Goal: Task Accomplishment & Management: Manage account settings

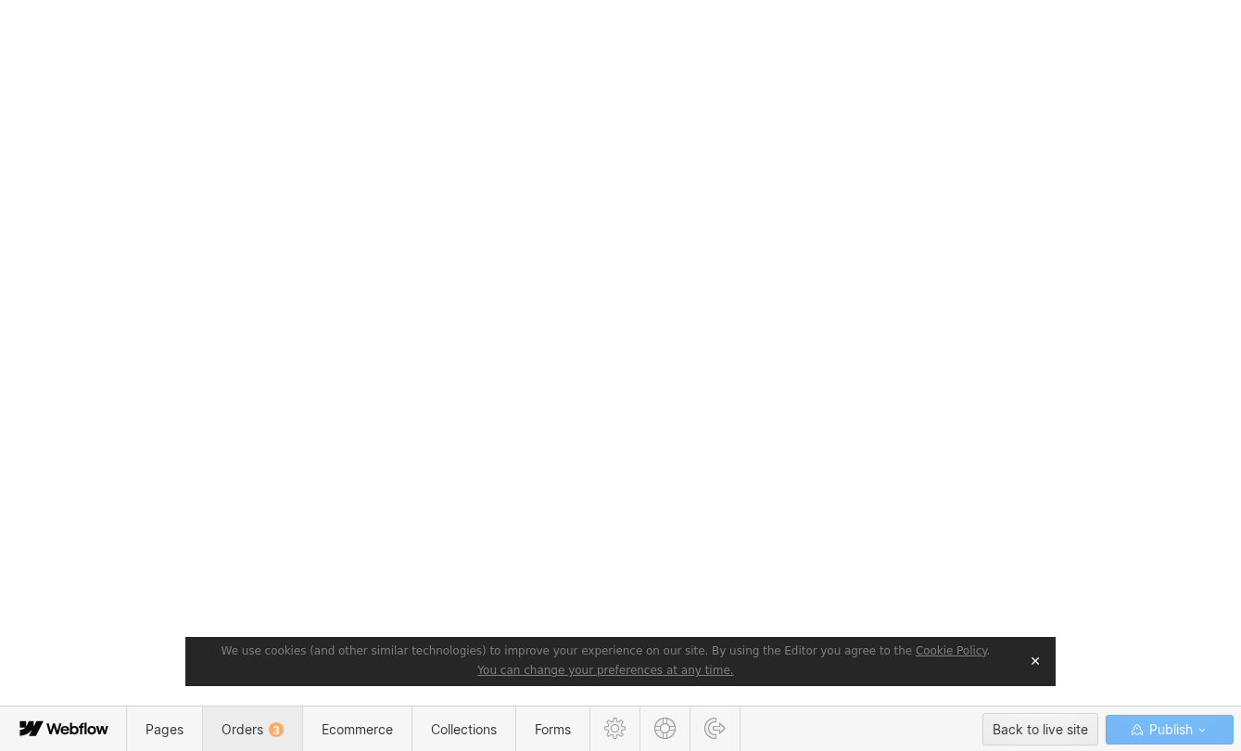
click at [241, 719] on span "Orders 3" at bounding box center [252, 729] width 100 height 45
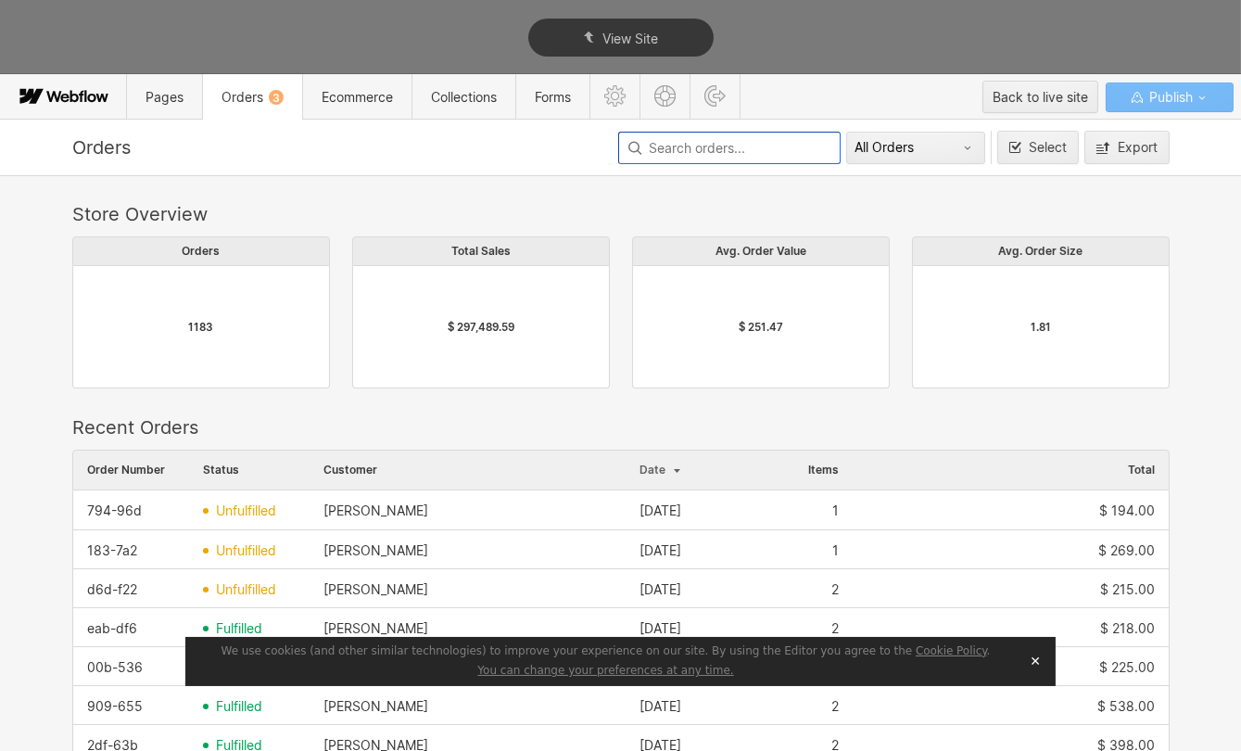
scroll to position [1001, 1085]
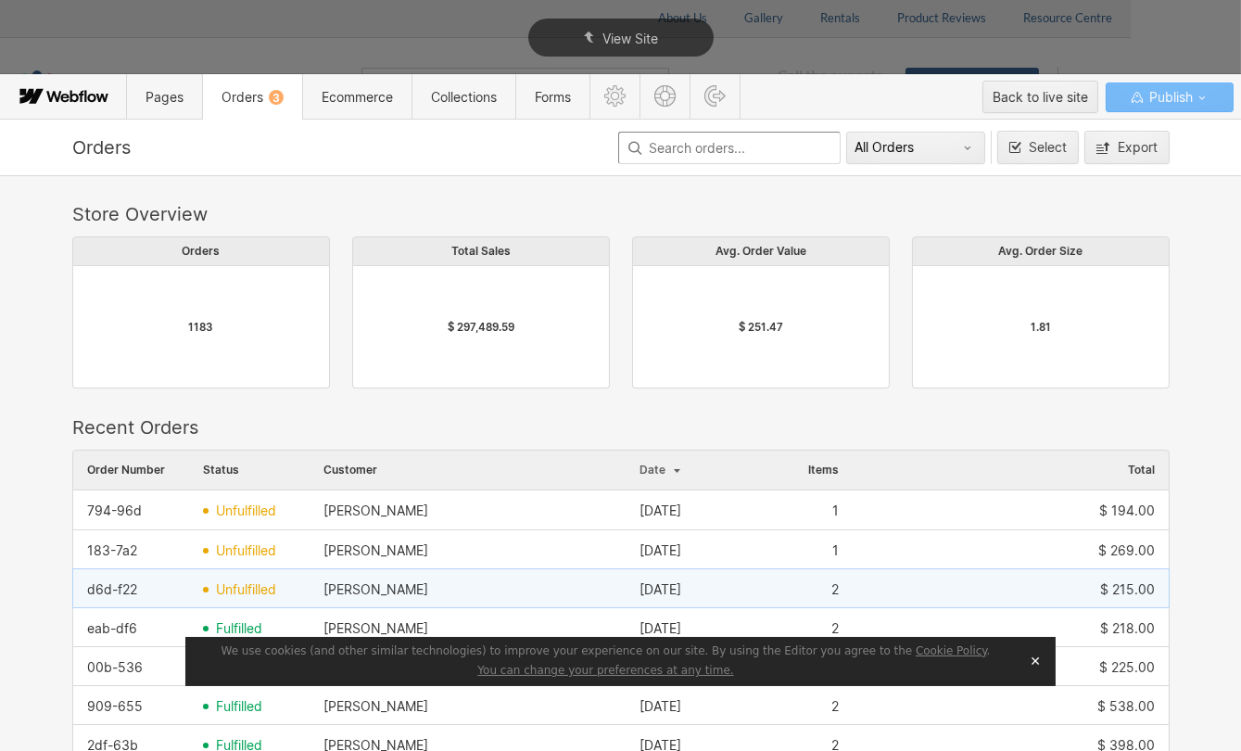
click at [247, 584] on span "unfulfilled" at bounding box center [246, 589] width 60 height 15
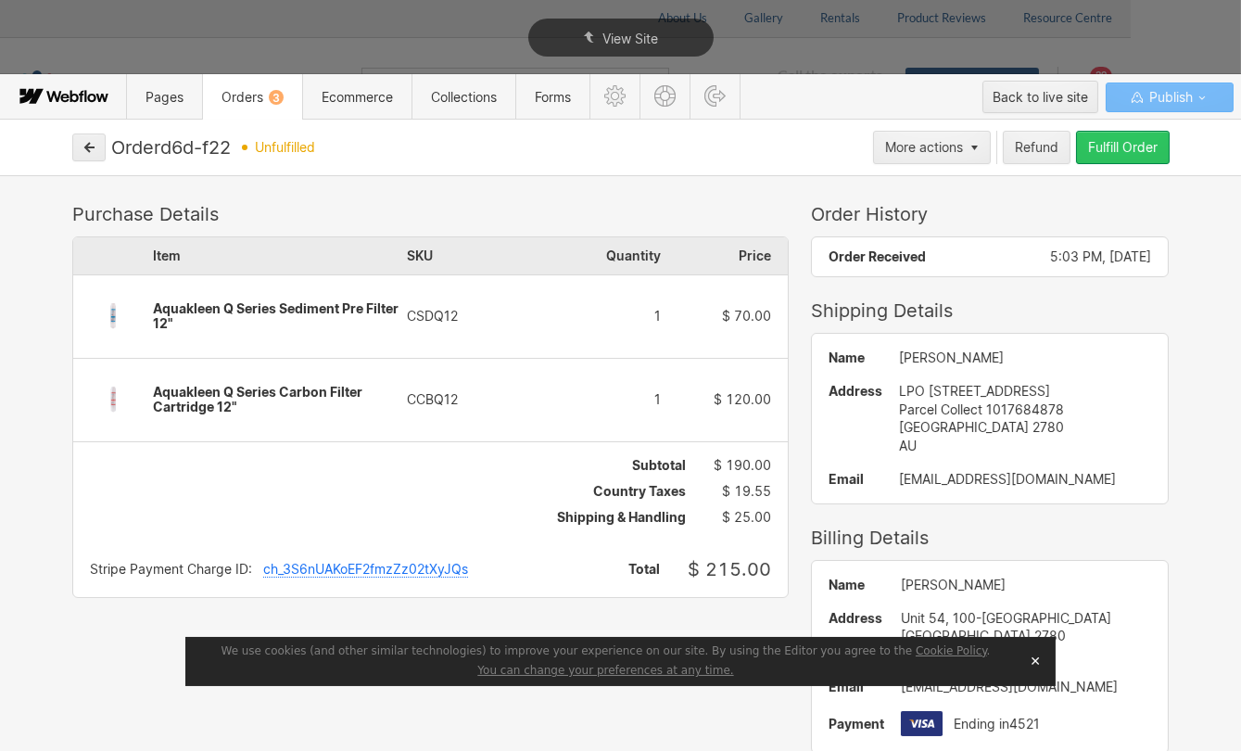
click at [1146, 140] on div "Fulfill Order" at bounding box center [1123, 147] width 70 height 15
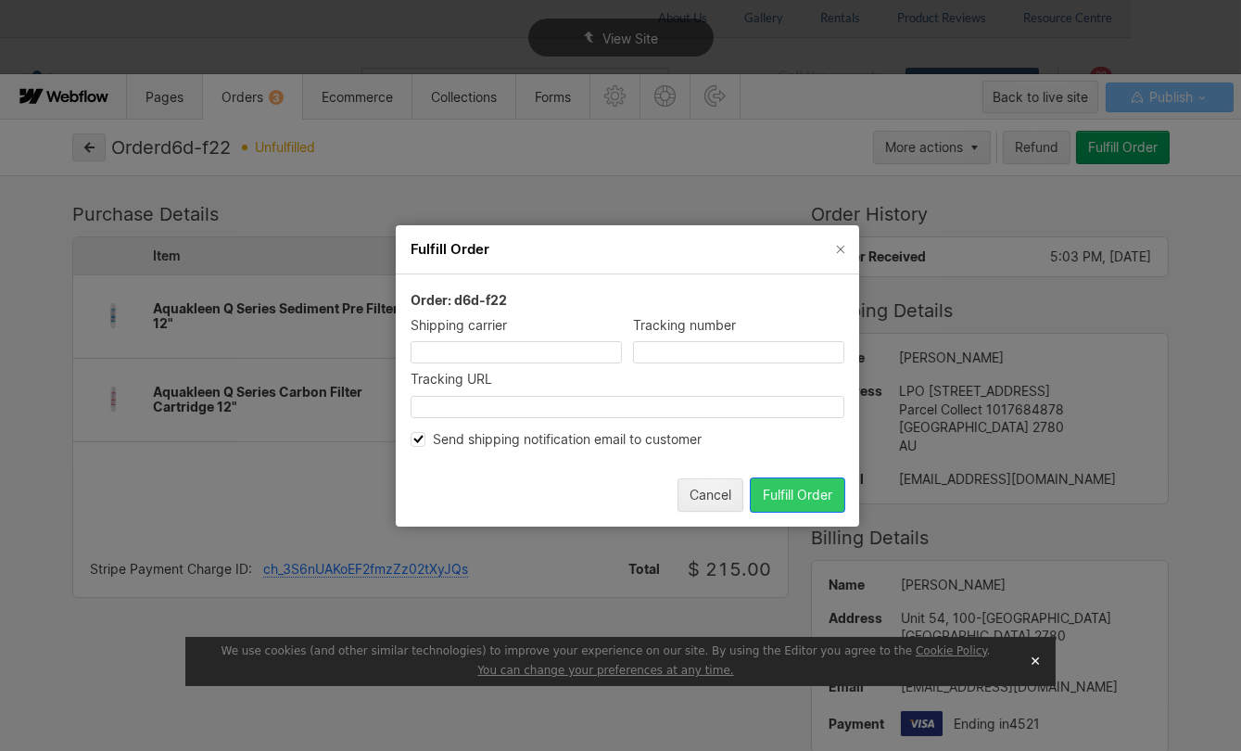
click at [791, 491] on div "Fulfill Order" at bounding box center [798, 494] width 70 height 15
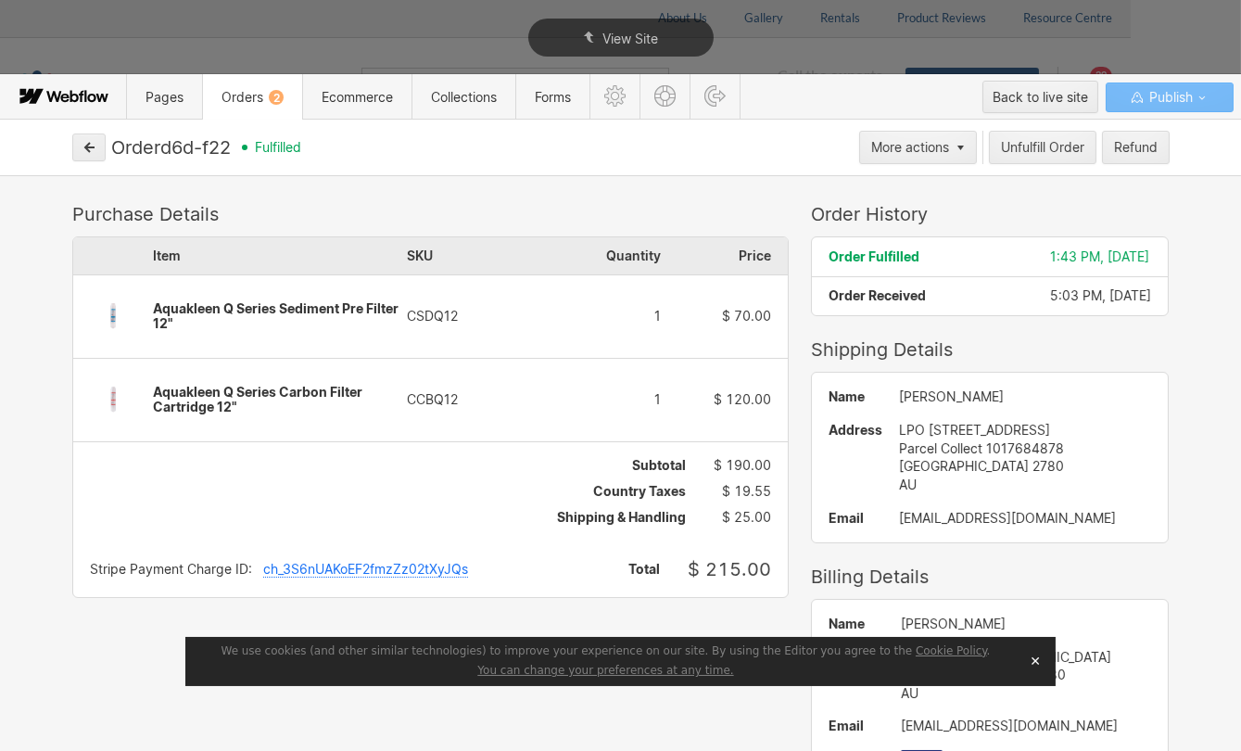
click at [255, 93] on span "Orders 2" at bounding box center [253, 97] width 62 height 16
click at [236, 101] on span "Orders 2" at bounding box center [253, 97] width 62 height 16
click at [95, 148] on button "button" at bounding box center [88, 148] width 33 height 28
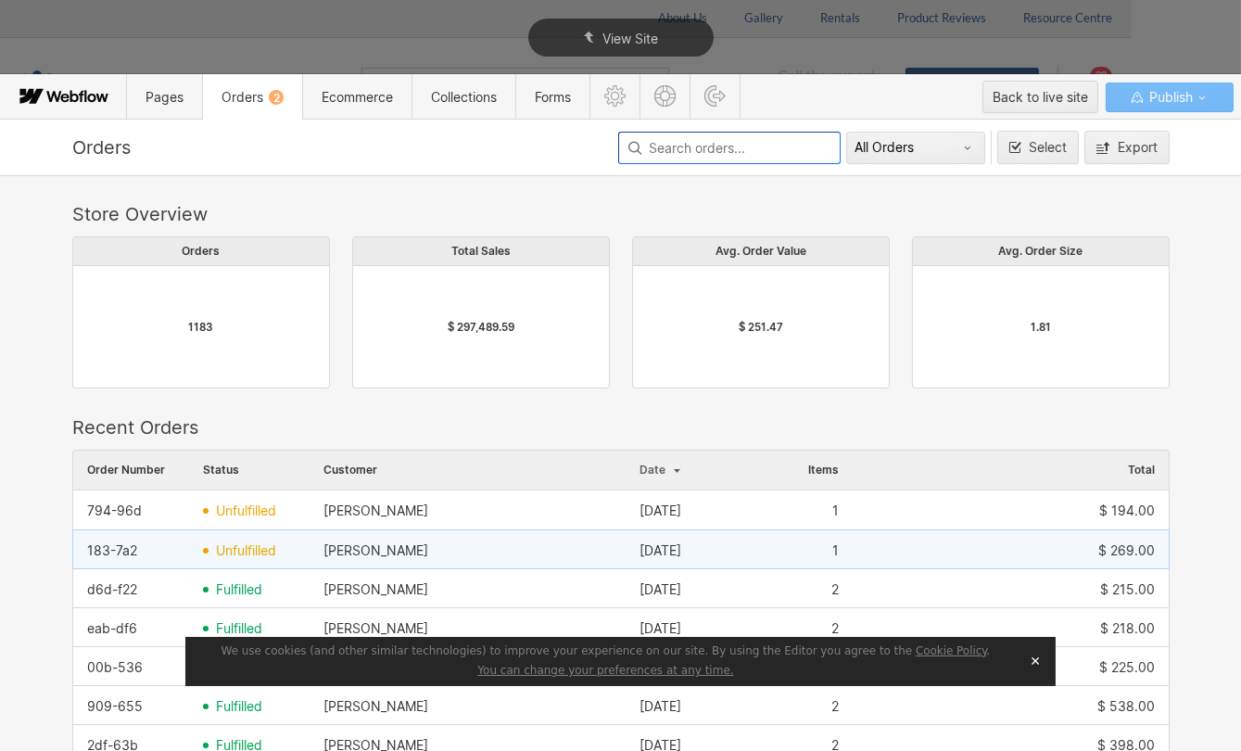
click at [243, 546] on span "unfulfilled" at bounding box center [246, 550] width 60 height 15
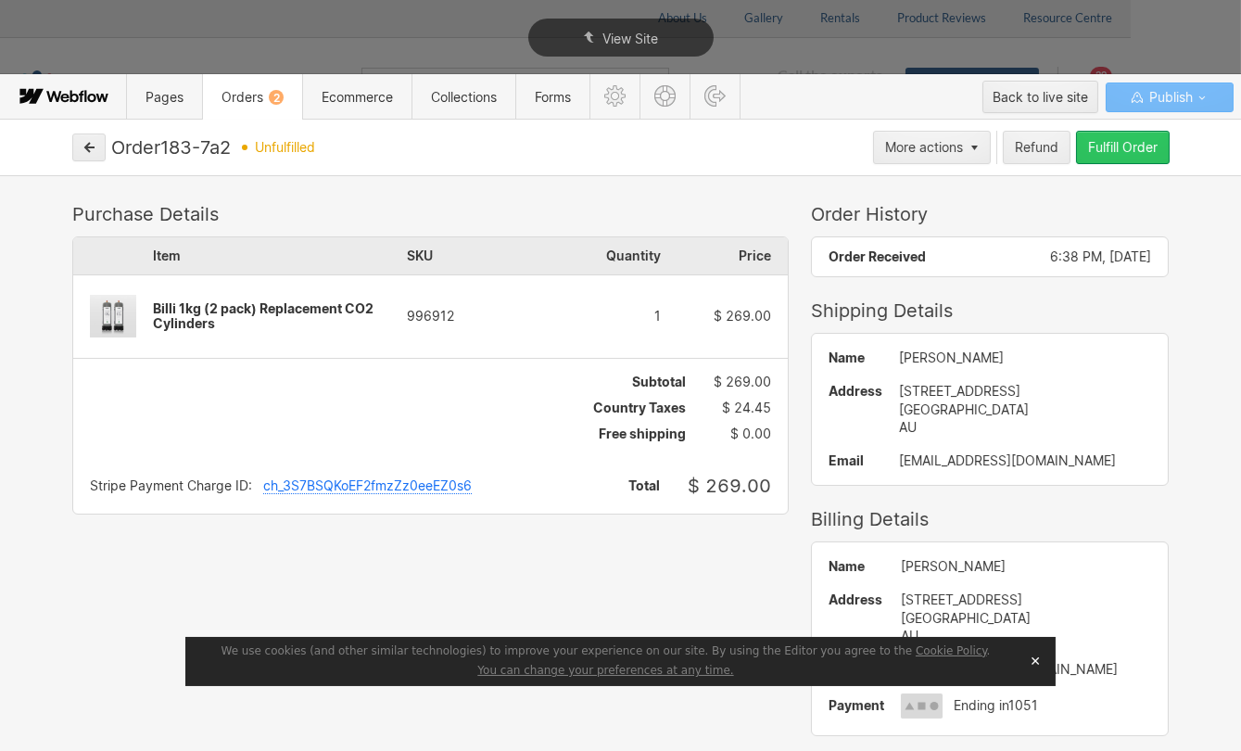
click at [1140, 153] on div "Fulfill Order" at bounding box center [1123, 147] width 70 height 15
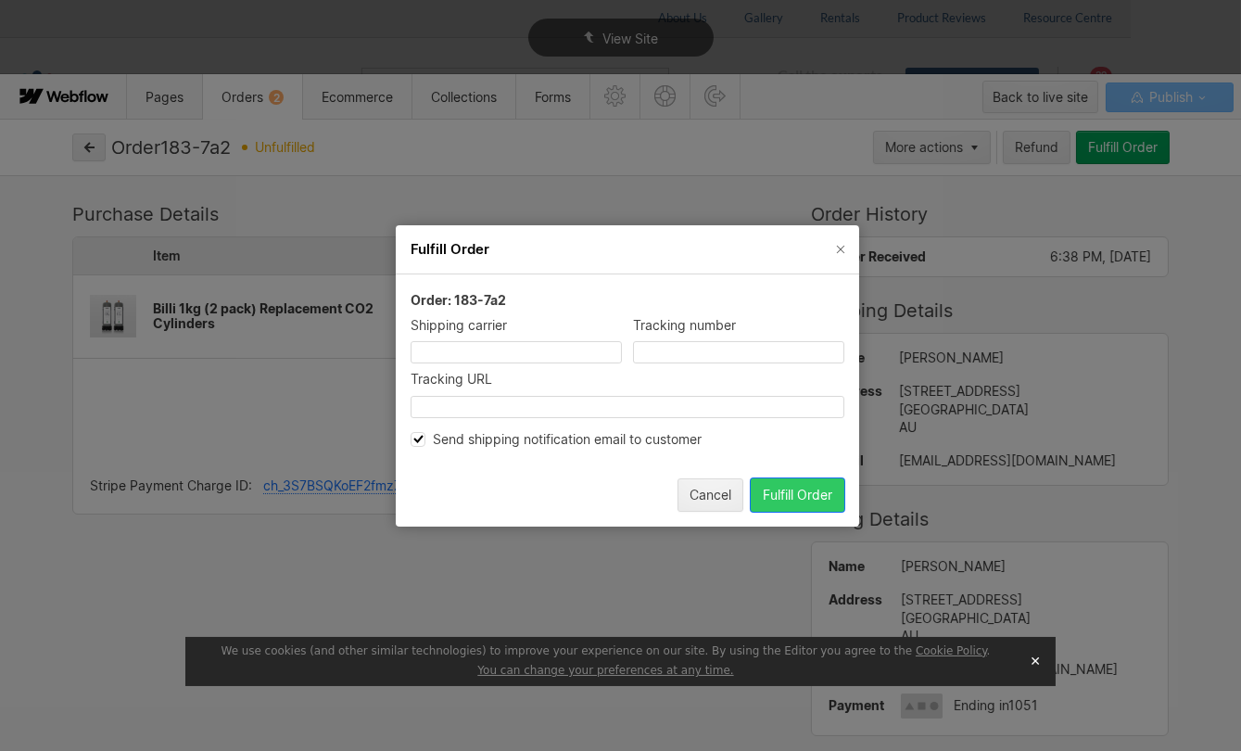
click at [780, 490] on div "Fulfill Order" at bounding box center [798, 494] width 70 height 15
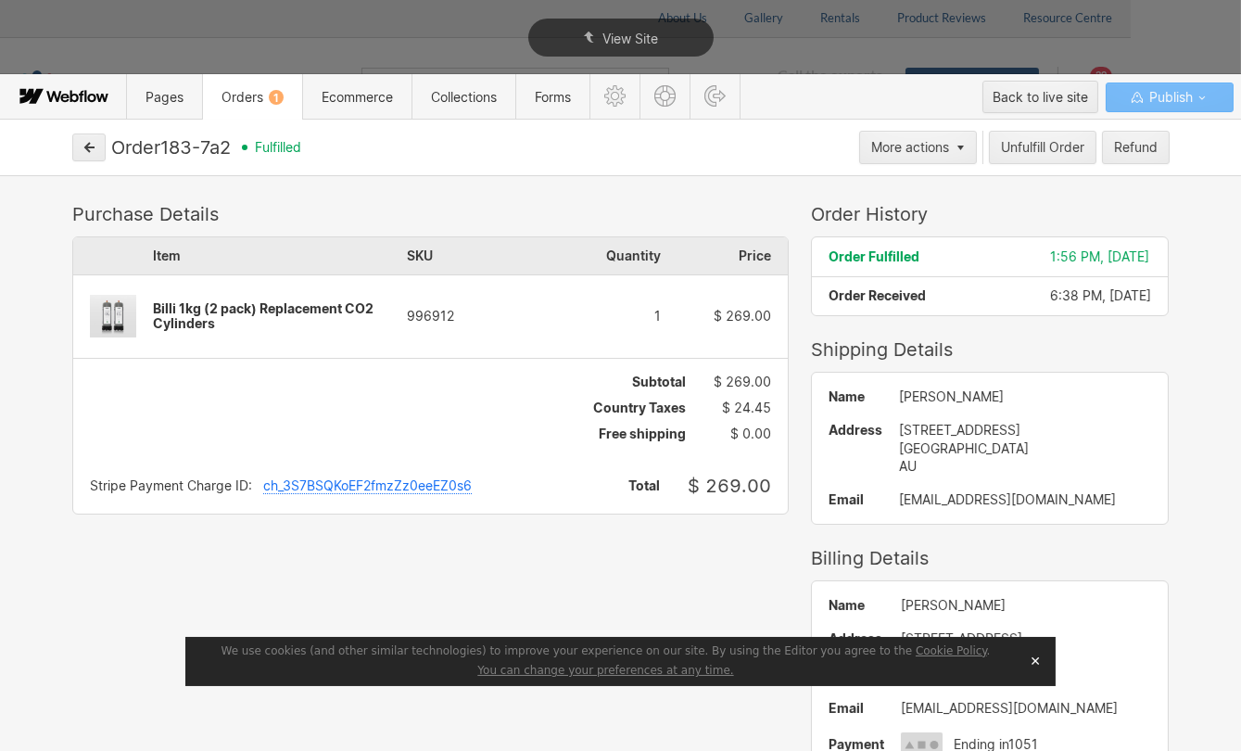
click at [248, 92] on span "Orders 1" at bounding box center [253, 97] width 62 height 16
click at [95, 146] on button "button" at bounding box center [88, 148] width 33 height 28
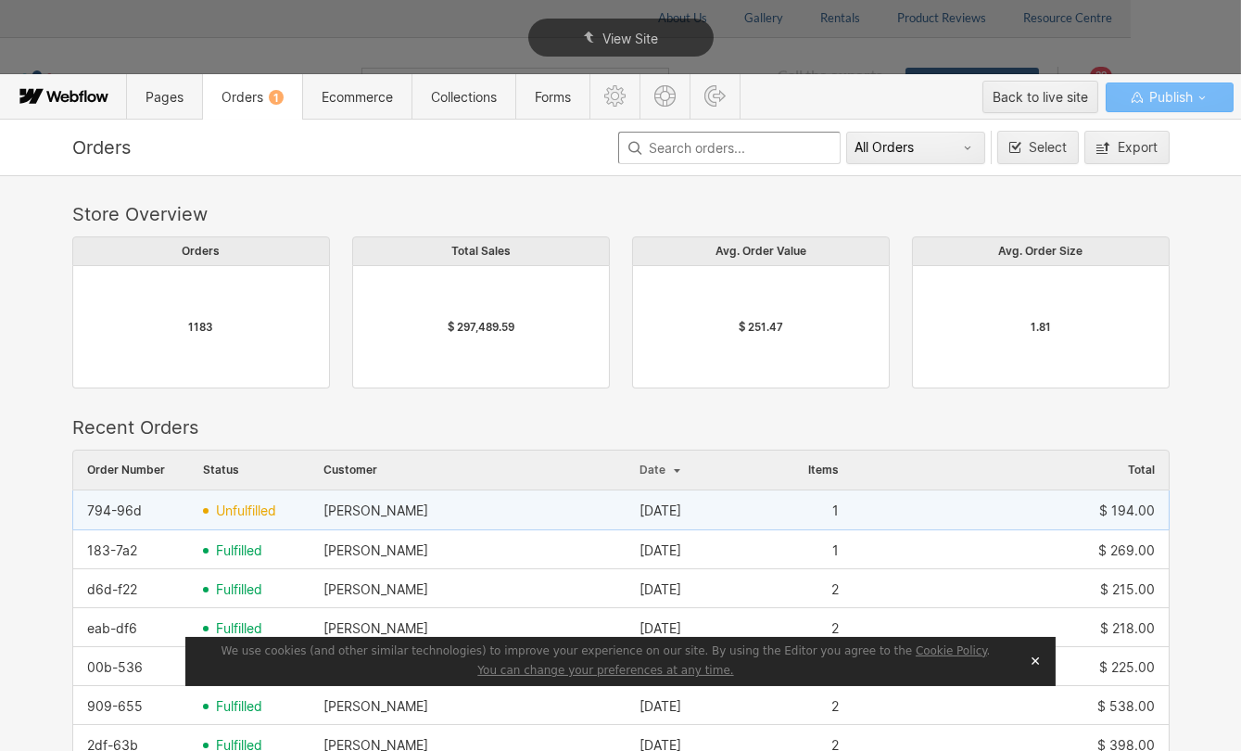
click at [112, 514] on div "794-96d" at bounding box center [114, 510] width 55 height 15
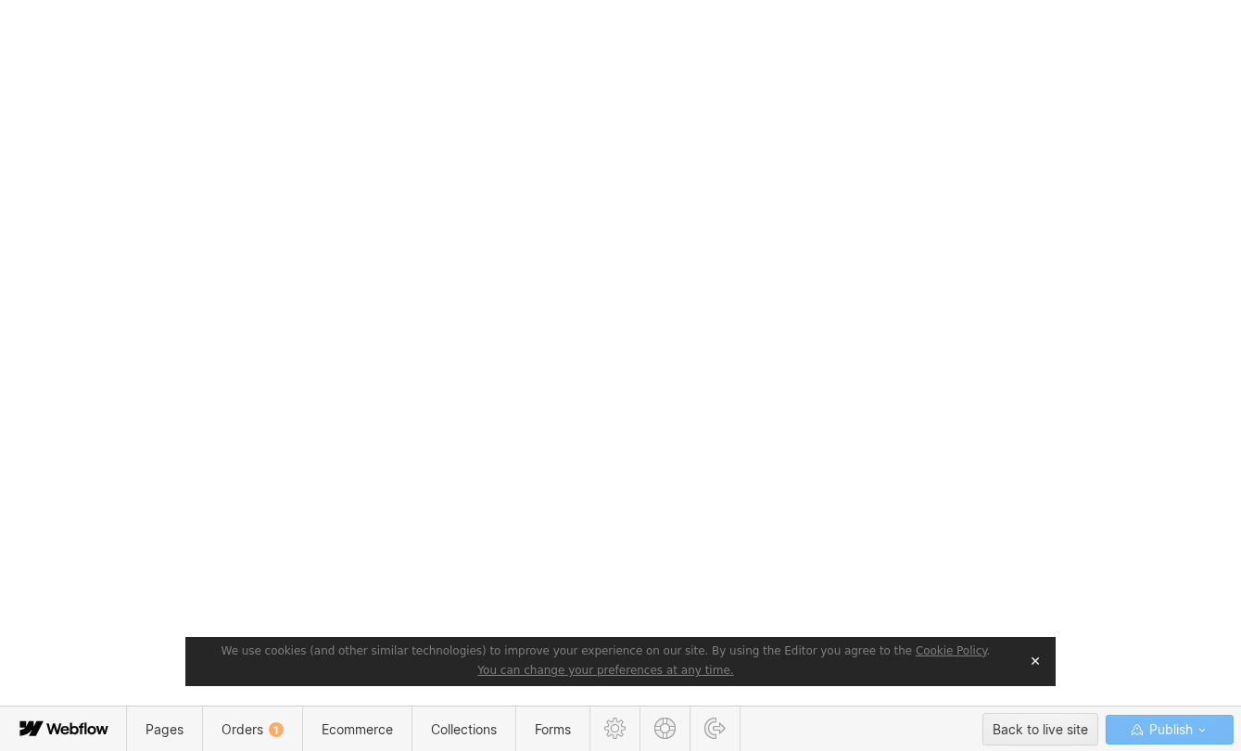
click at [1041, 669] on button "✕" at bounding box center [1036, 661] width 26 height 28
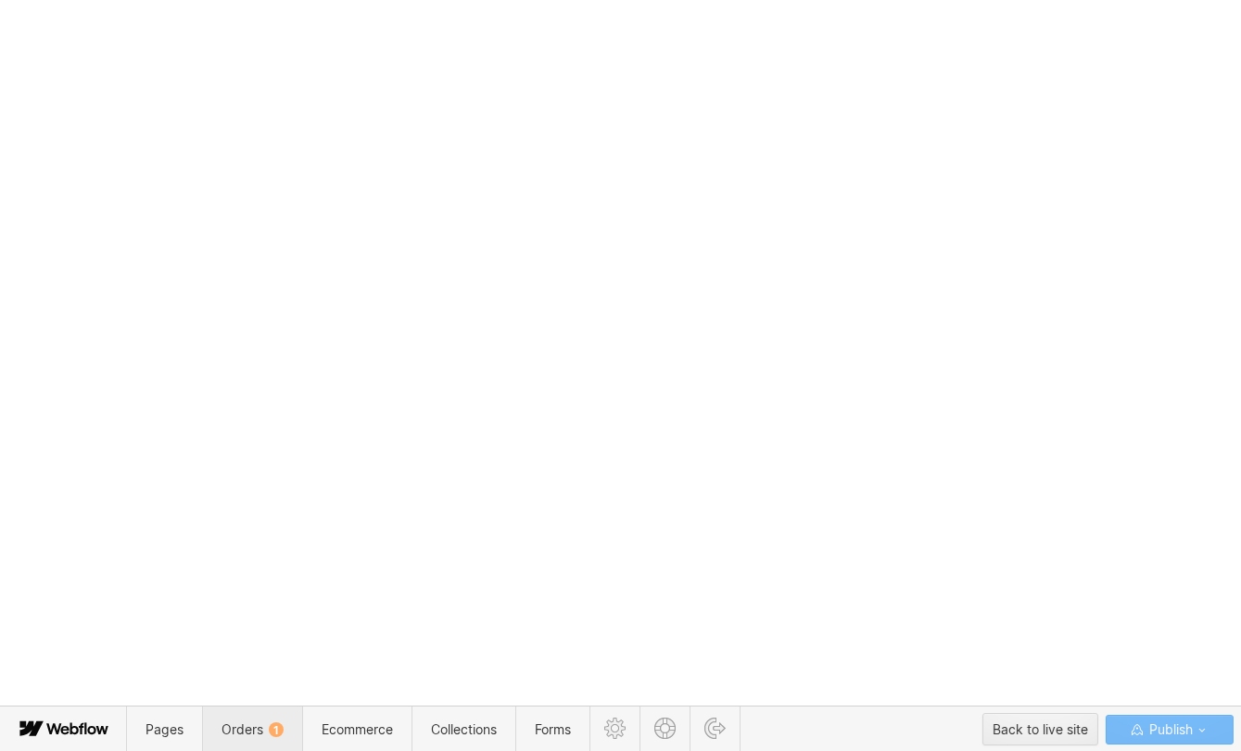
click at [252, 711] on span "Orders 1" at bounding box center [252, 729] width 100 height 45
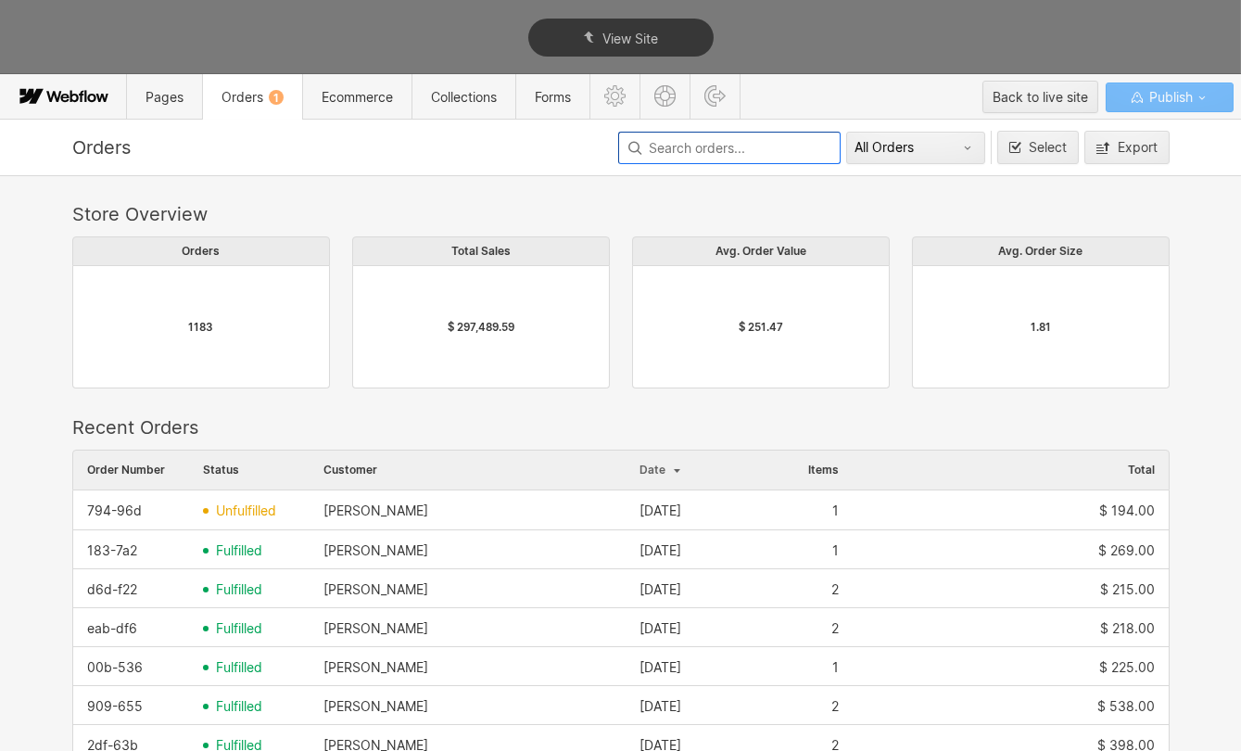
scroll to position [1001, 1085]
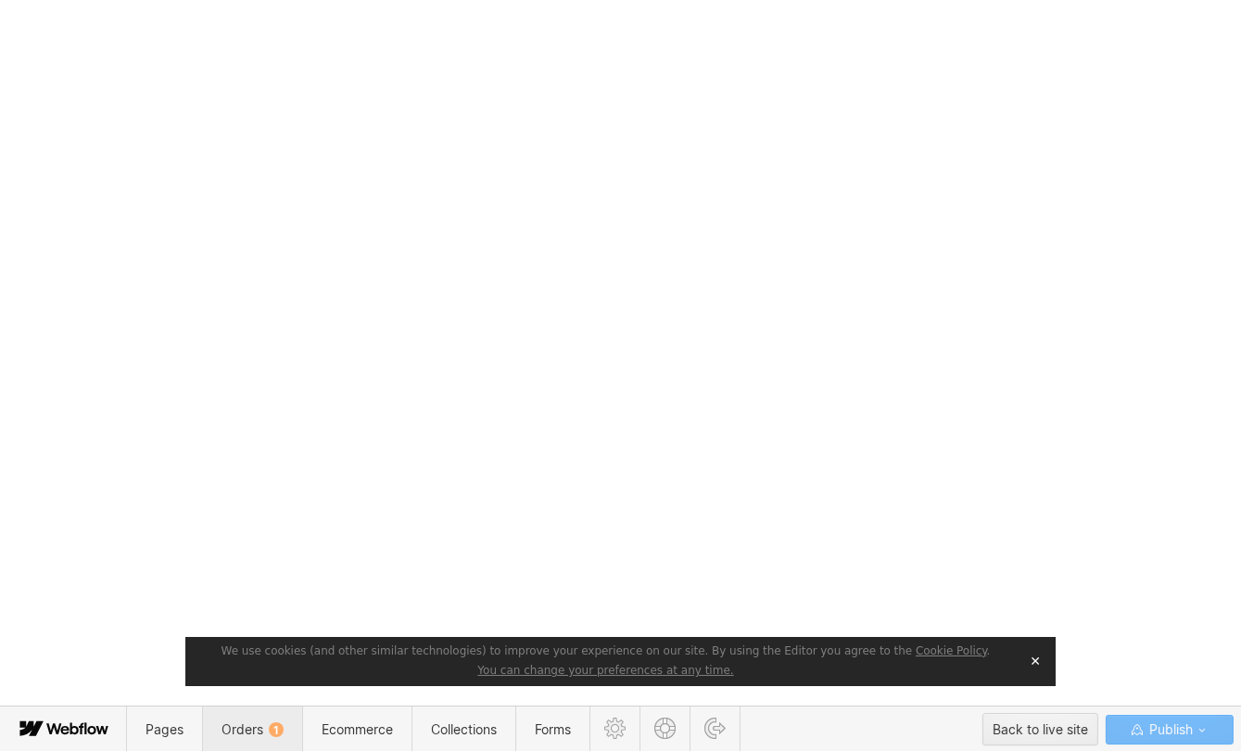
click at [252, 719] on span "Orders 1" at bounding box center [252, 729] width 100 height 45
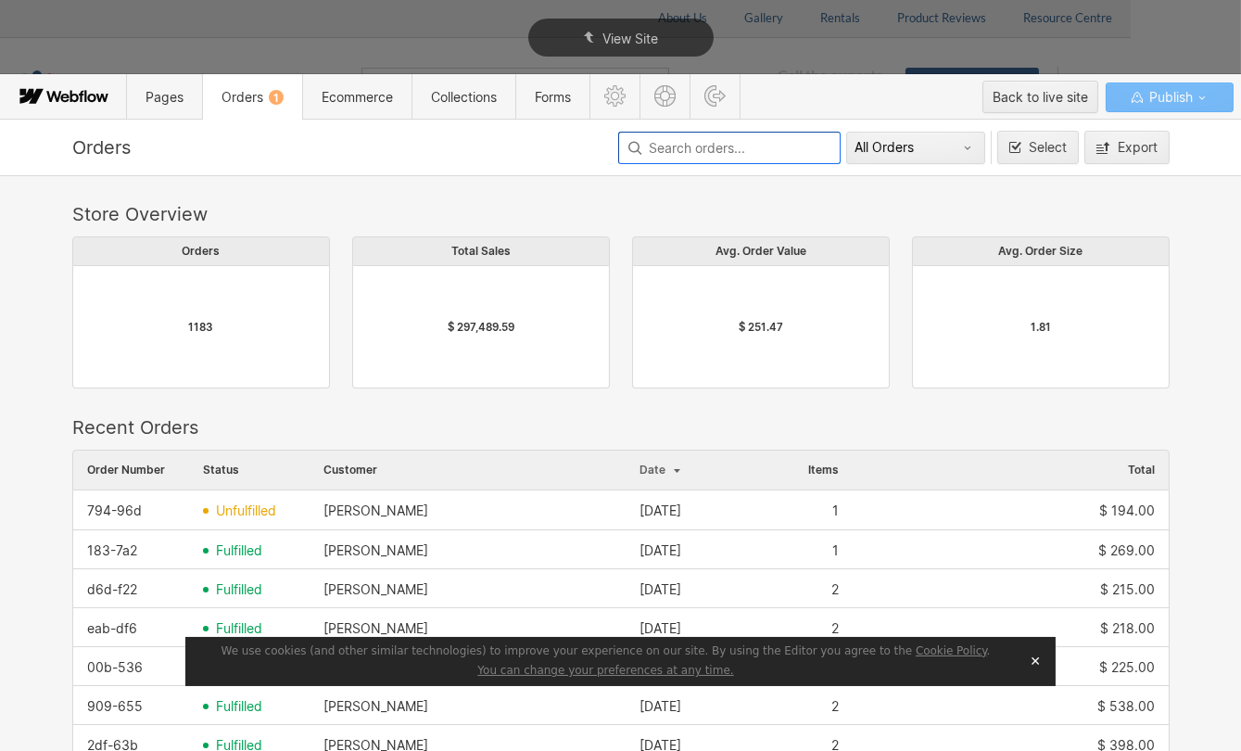
scroll to position [1001, 1085]
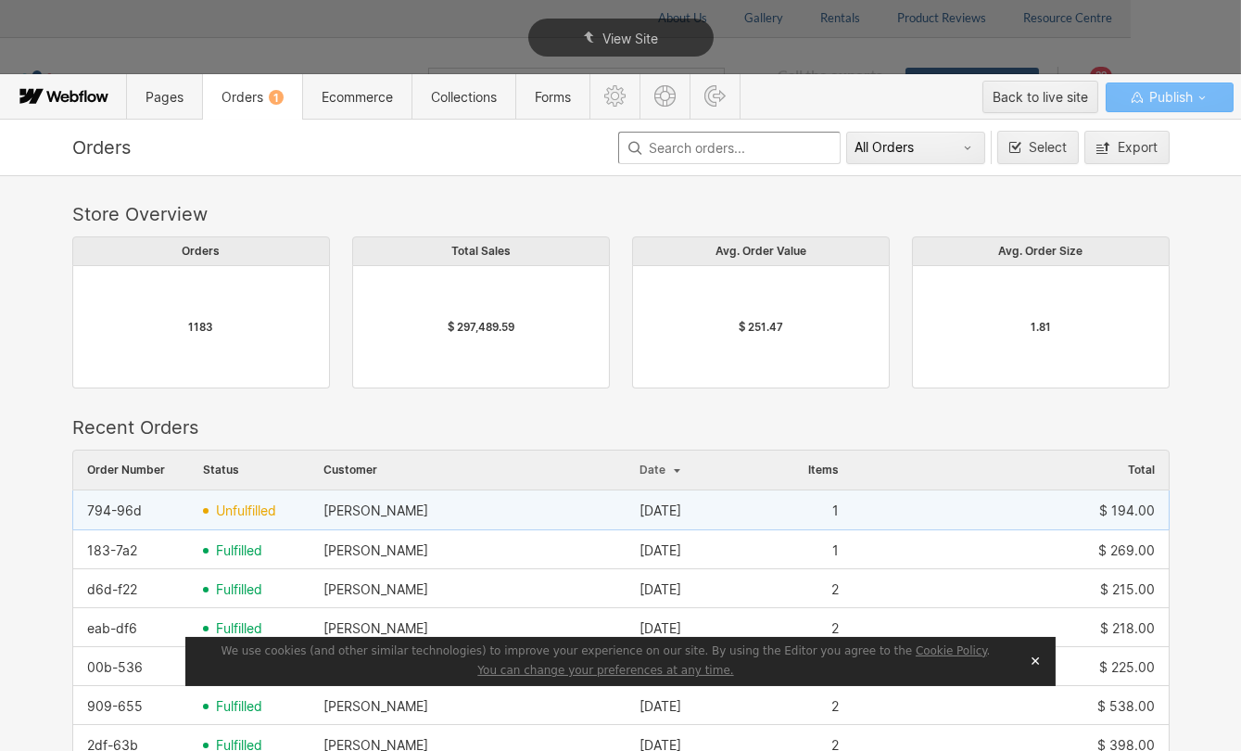
click at [220, 503] on span "unfulfilled" at bounding box center [246, 510] width 60 height 15
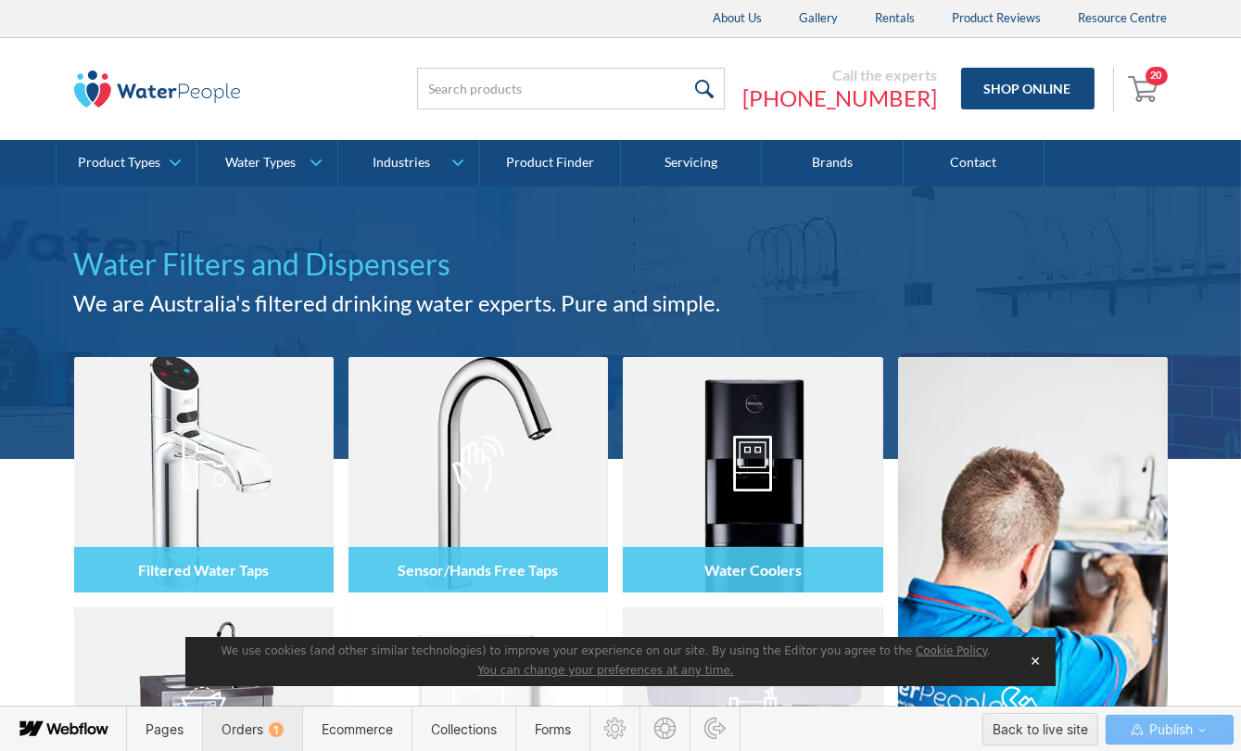
click at [258, 711] on span "Orders 1" at bounding box center [252, 729] width 100 height 45
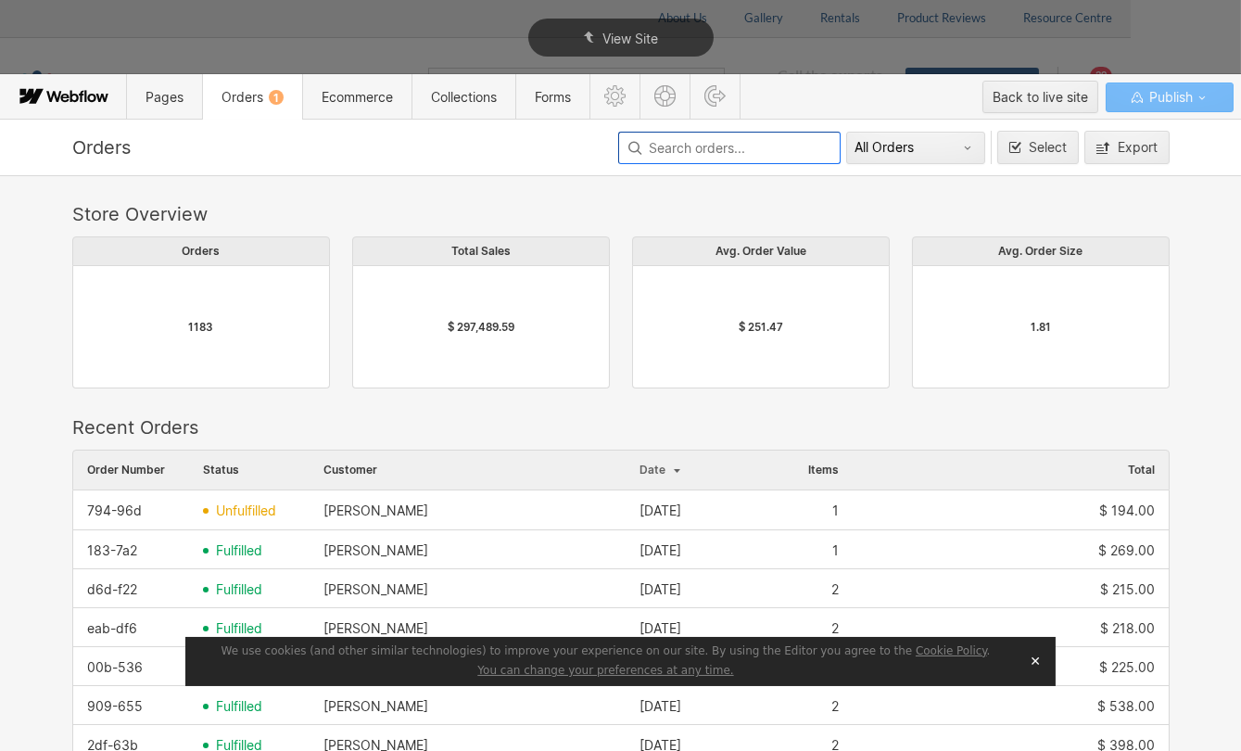
scroll to position [1001, 1085]
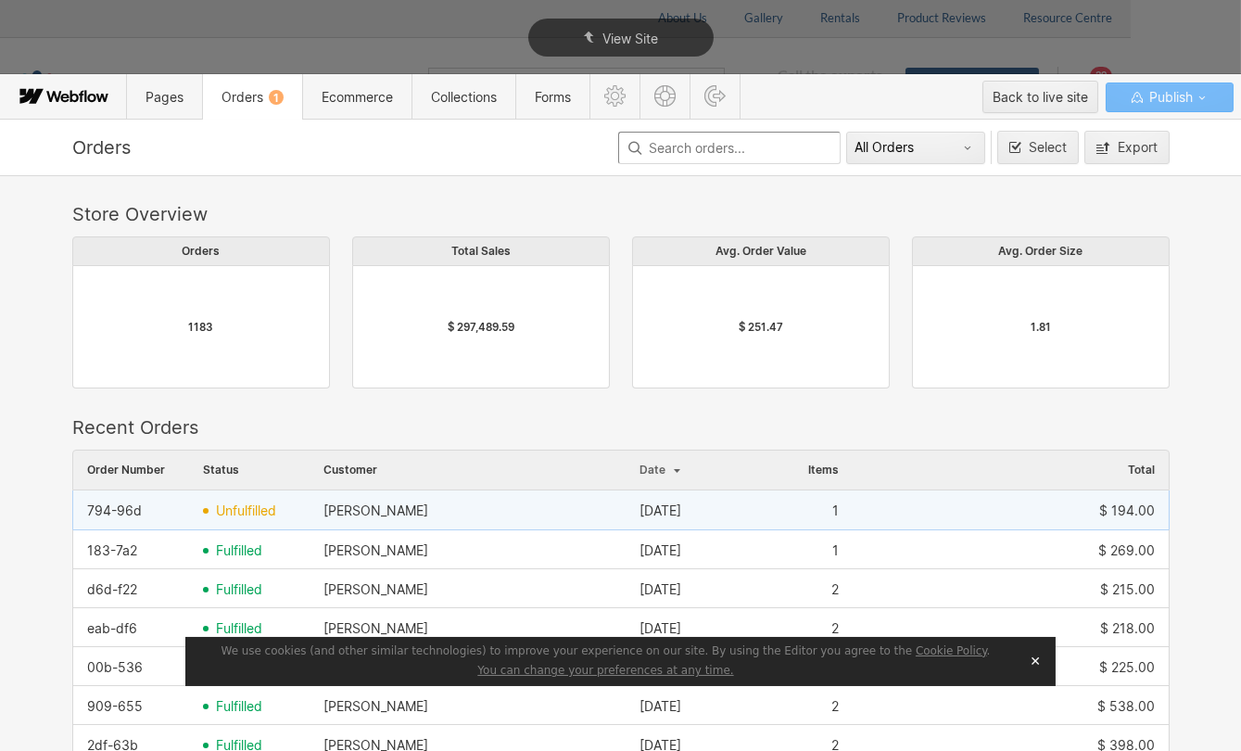
click at [256, 503] on span "unfulfilled" at bounding box center [246, 510] width 60 height 15
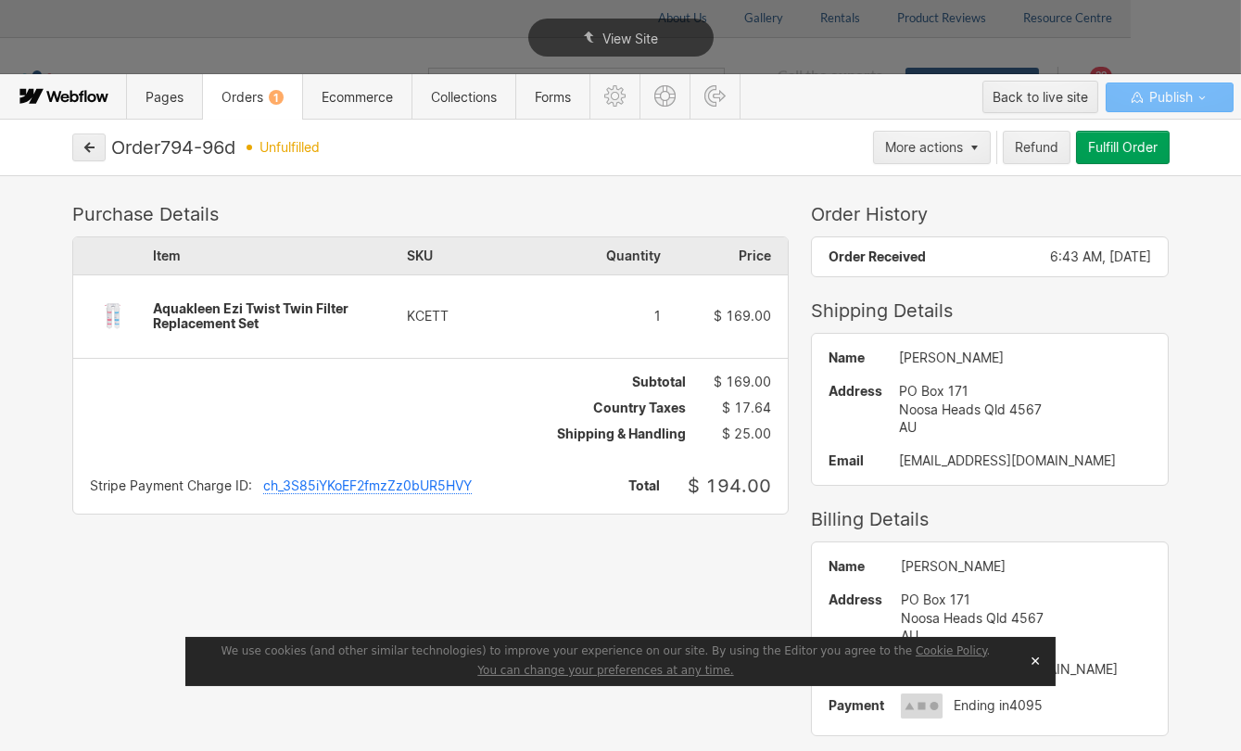
click at [243, 103] on span "Orders 1" at bounding box center [252, 96] width 100 height 45
click at [90, 145] on icon "button" at bounding box center [89, 147] width 13 height 13
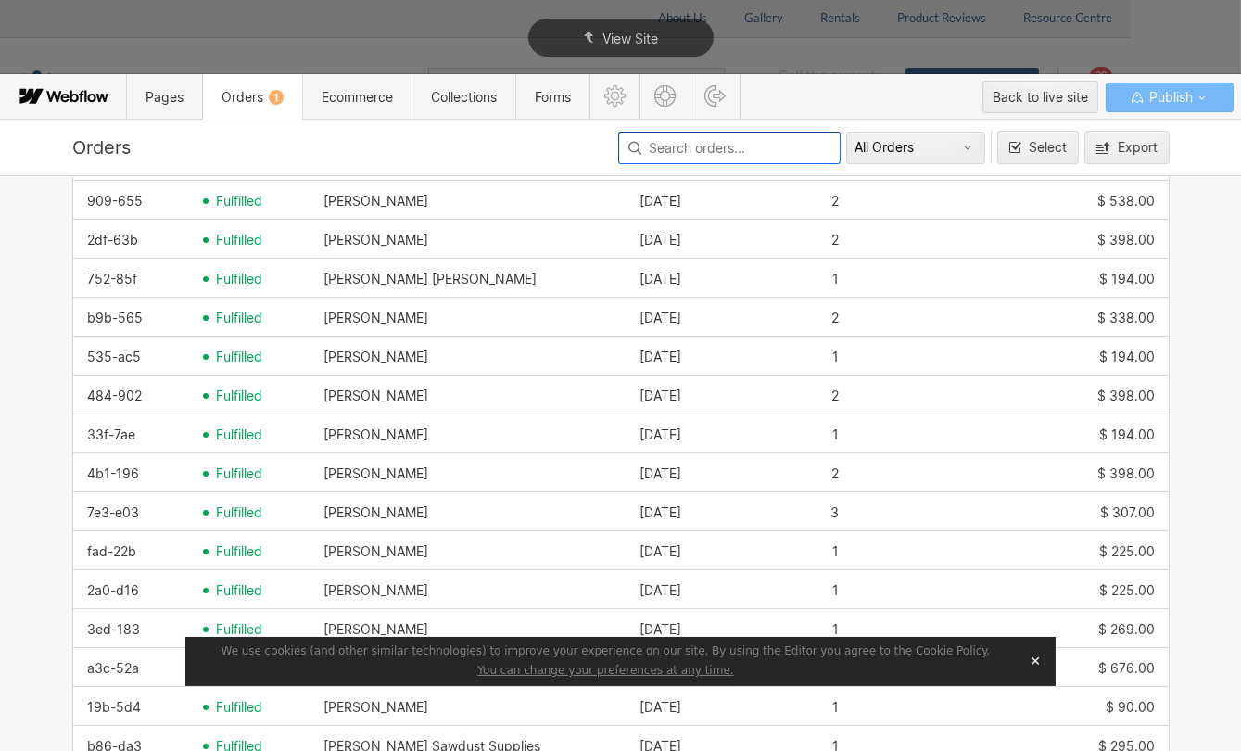
scroll to position [758, 0]
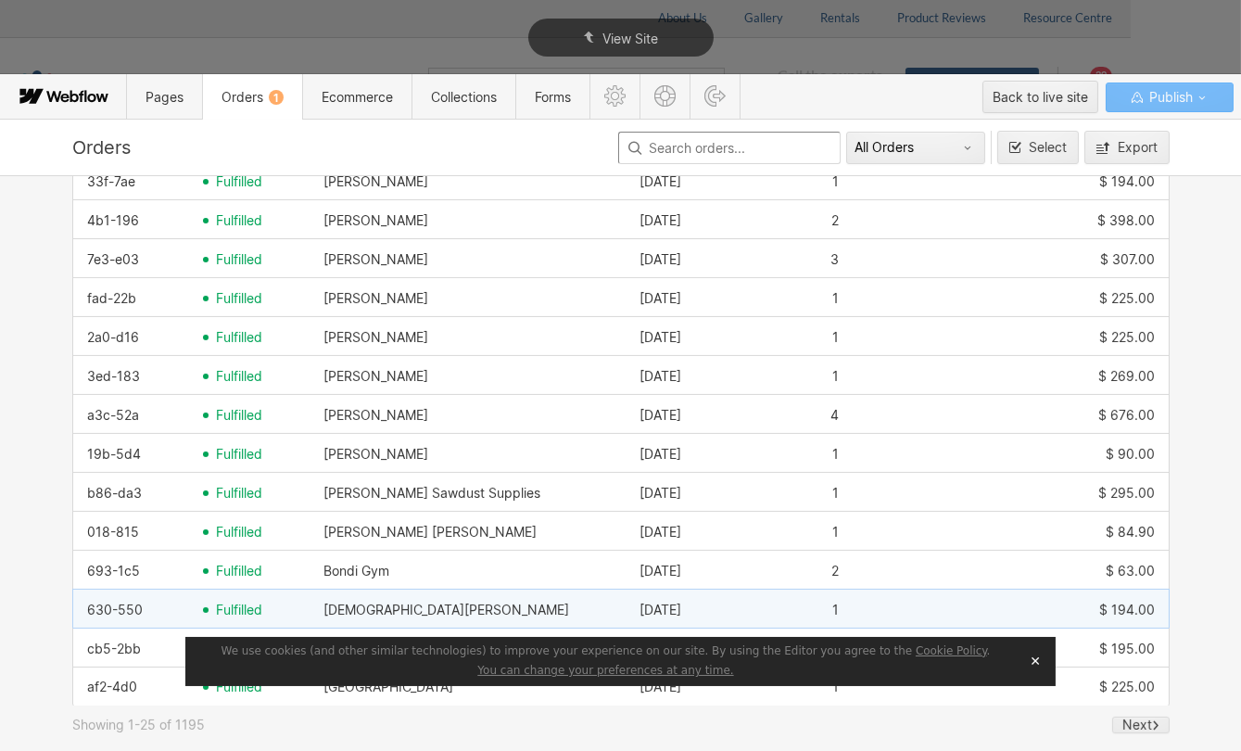
click at [251, 609] on span "fulfilled" at bounding box center [239, 610] width 46 height 15
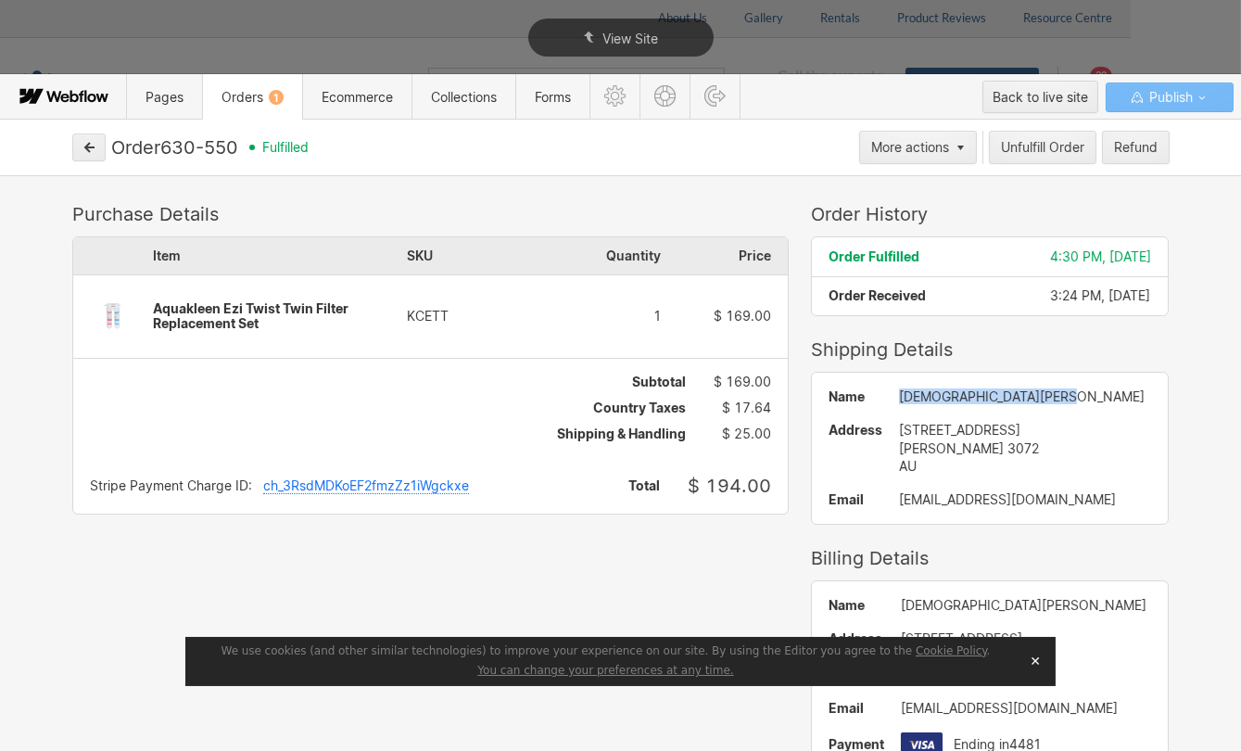
drag, startPoint x: 1013, startPoint y: 398, endPoint x: 870, endPoint y: 396, distance: 143.7
click at [899, 396] on div "[DEMOGRAPHIC_DATA][PERSON_NAME]" at bounding box center [1025, 396] width 253 height 15
copy div "[DEMOGRAPHIC_DATA][PERSON_NAME]"
click at [77, 145] on button "button" at bounding box center [88, 148] width 33 height 28
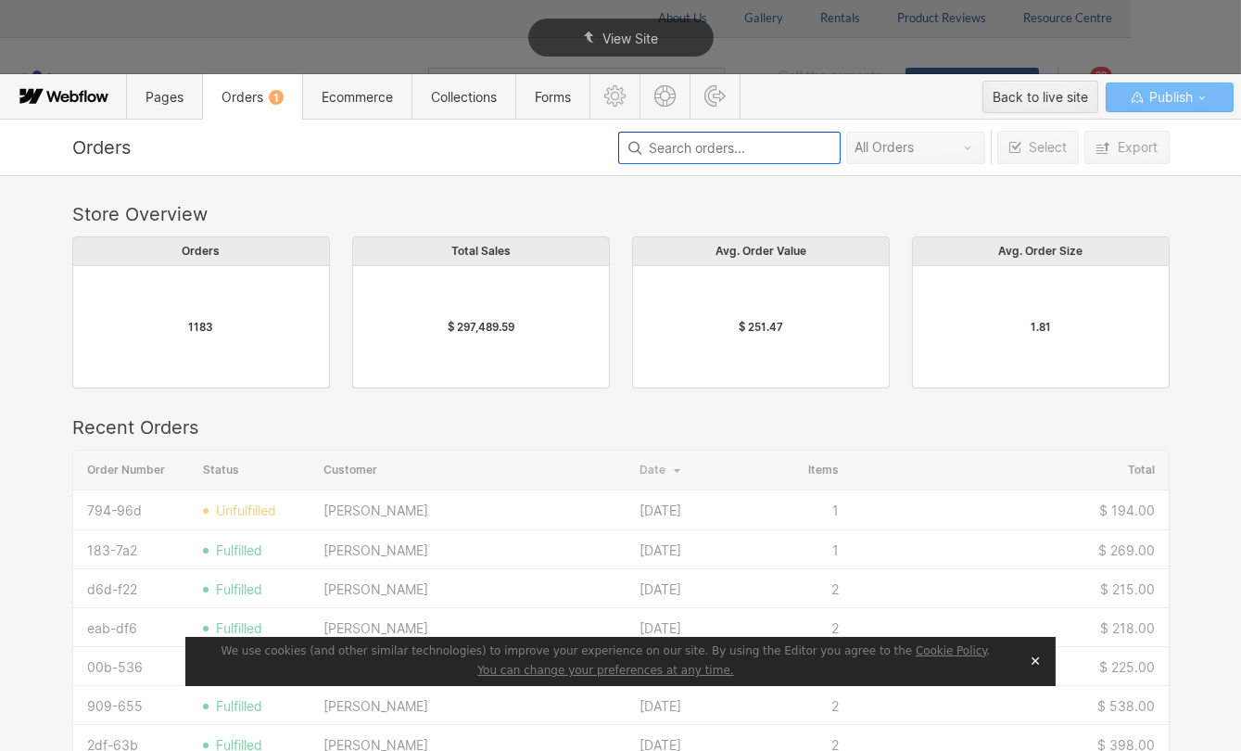
scroll to position [1001, 1085]
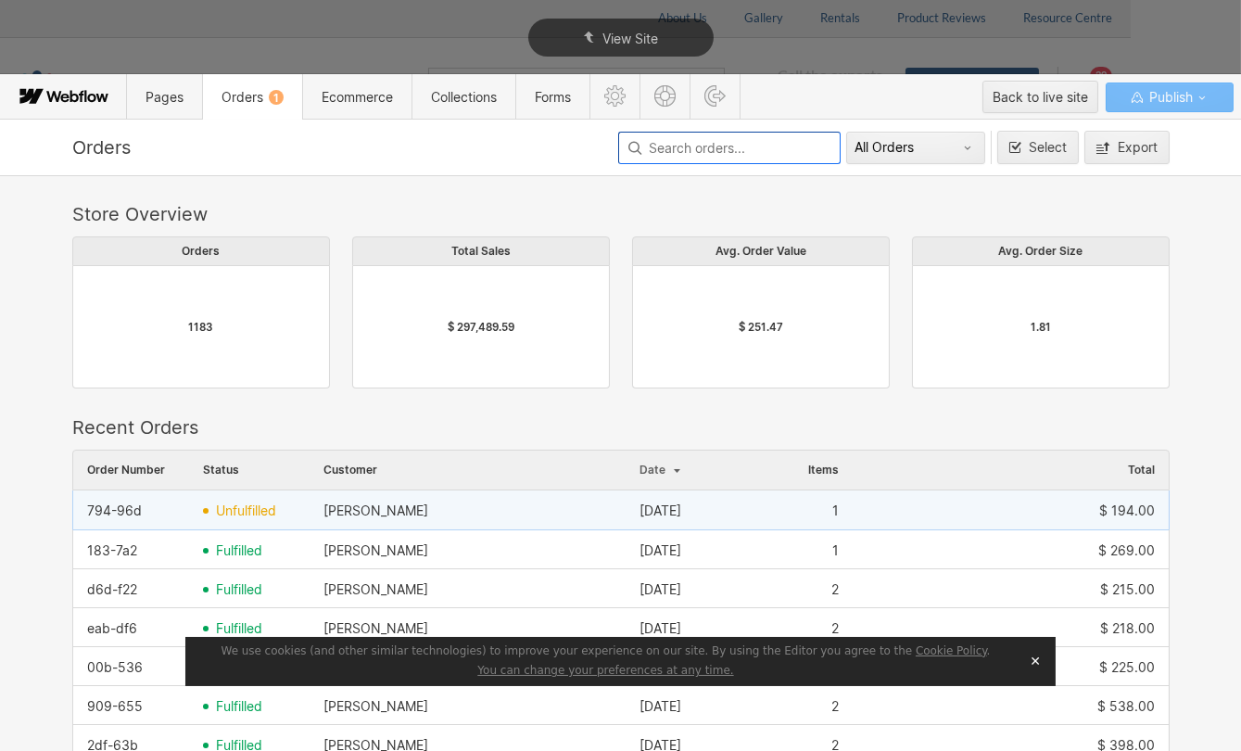
click at [229, 517] on div "unfulfilled" at bounding box center [249, 511] width 121 height 30
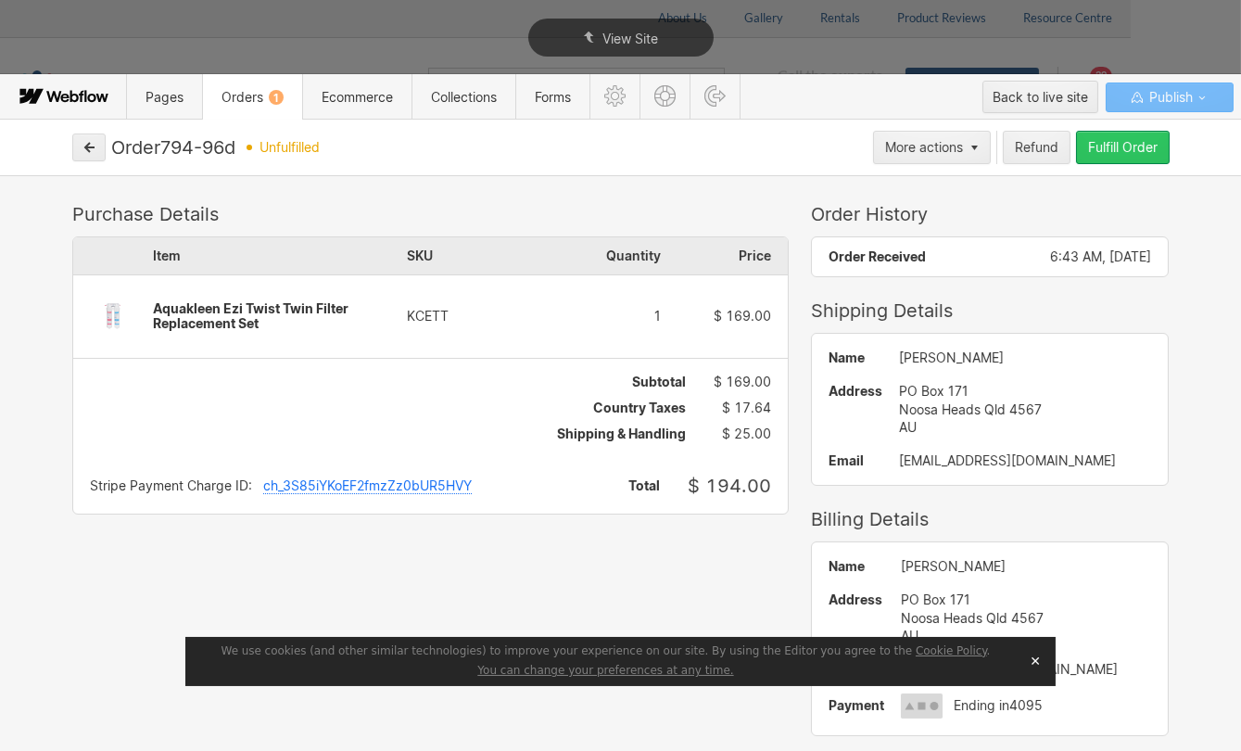
click at [1129, 141] on div "Fulfill Order" at bounding box center [1123, 147] width 70 height 15
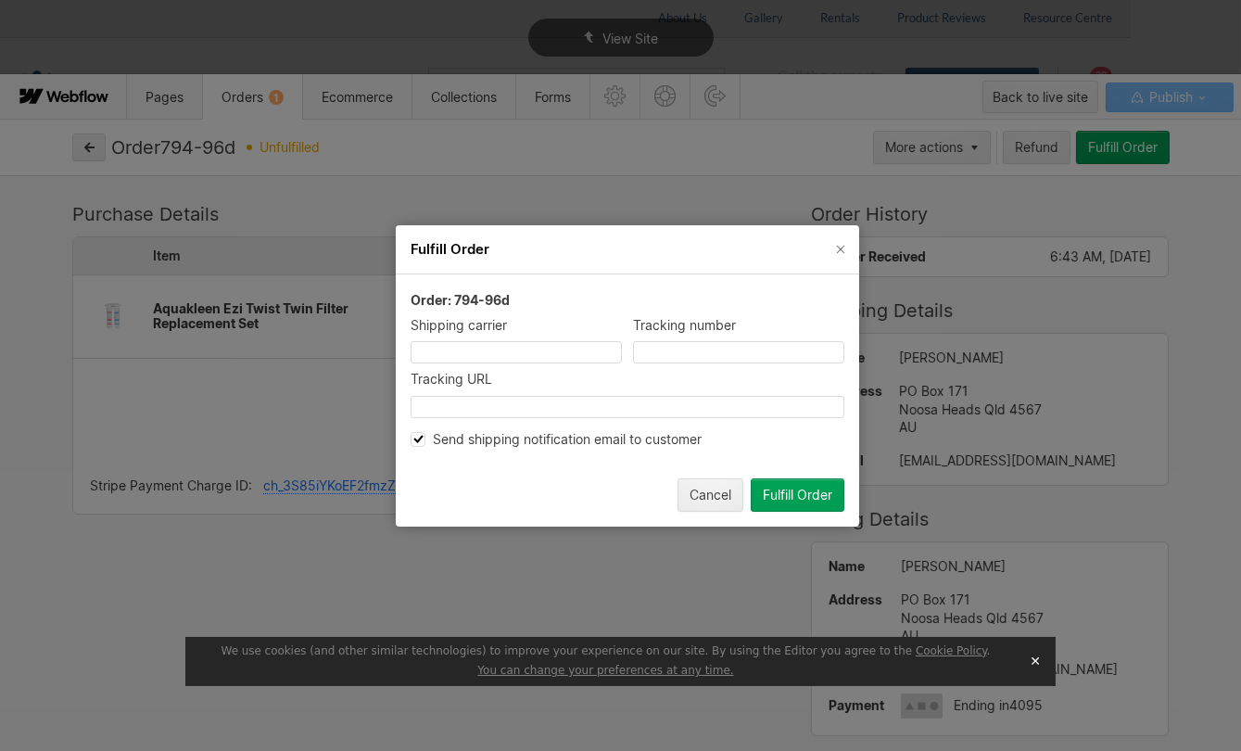
click at [796, 498] on div "Fulfill Order" at bounding box center [798, 494] width 70 height 15
